Goal: Information Seeking & Learning: Check status

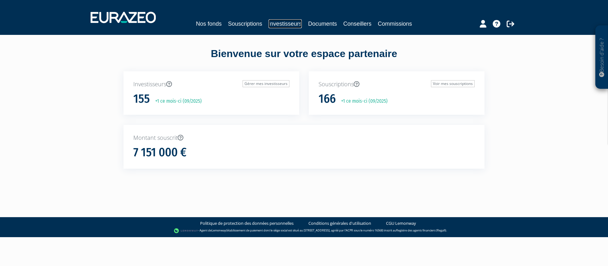
click at [276, 22] on link "Investisseurs" at bounding box center [285, 23] width 33 height 9
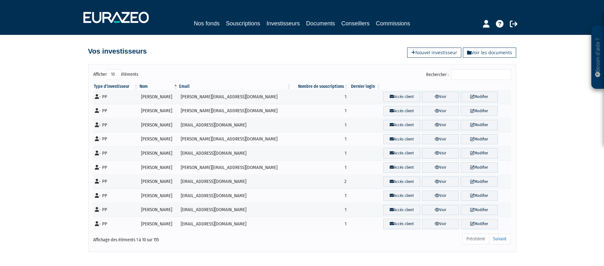
click at [479, 77] on input "Rechercher :" at bounding box center [481, 74] width 60 height 11
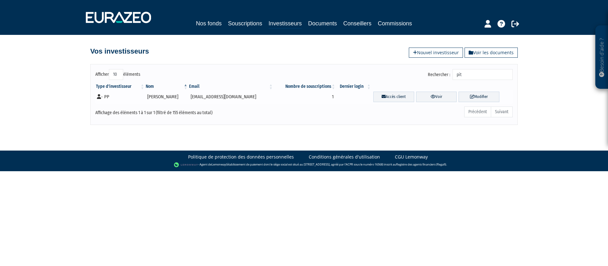
type input "pit"
click at [278, 97] on td "1" at bounding box center [305, 97] width 62 height 14
click at [159, 96] on td "[PERSON_NAME]" at bounding box center [166, 97] width 43 height 14
click at [431, 97] on icon at bounding box center [433, 96] width 5 height 4
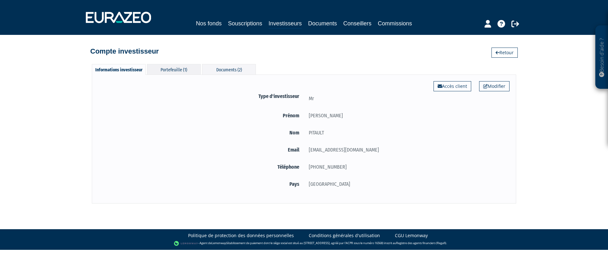
click at [171, 70] on div "Portefeuille (1)" at bounding box center [174, 69] width 54 height 10
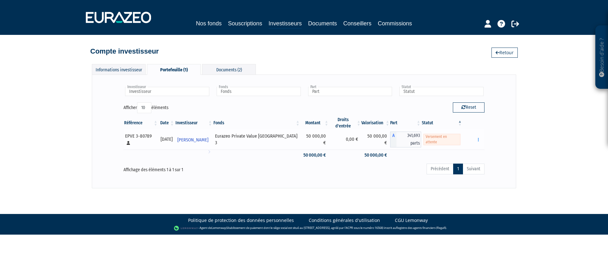
click at [468, 136] on div "Documents Réaliser le versement Rachat libre" at bounding box center [473, 140] width 17 height 8
click at [479, 138] on icon "button" at bounding box center [478, 140] width 1 height 4
click at [539, 127] on div "Besoin d'aide ? × J'ai besoin d'aide Si vous avez une question à propos du fonc…" at bounding box center [304, 94] width 608 height 188
click at [539, 126] on div "Besoin d'aide ? × J'ai besoin d'aide Si vous avez une question à propos du fonc…" at bounding box center [304, 94] width 608 height 188
click at [511, 110] on div "Investisseur Yves PITAULT Investisseur Fonds Eurazeo Private Value Europe 3 Fon…" at bounding box center [304, 130] width 425 height 113
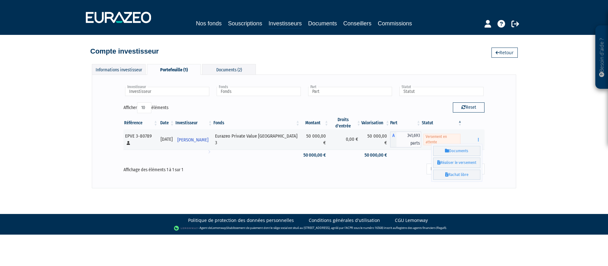
click at [504, 109] on div "Investisseur Yves PITAULT Investisseur Fonds Eurazeo Private Value Europe 3 Fon…" at bounding box center [304, 131] width 411 height 100
